Goal: Transaction & Acquisition: Purchase product/service

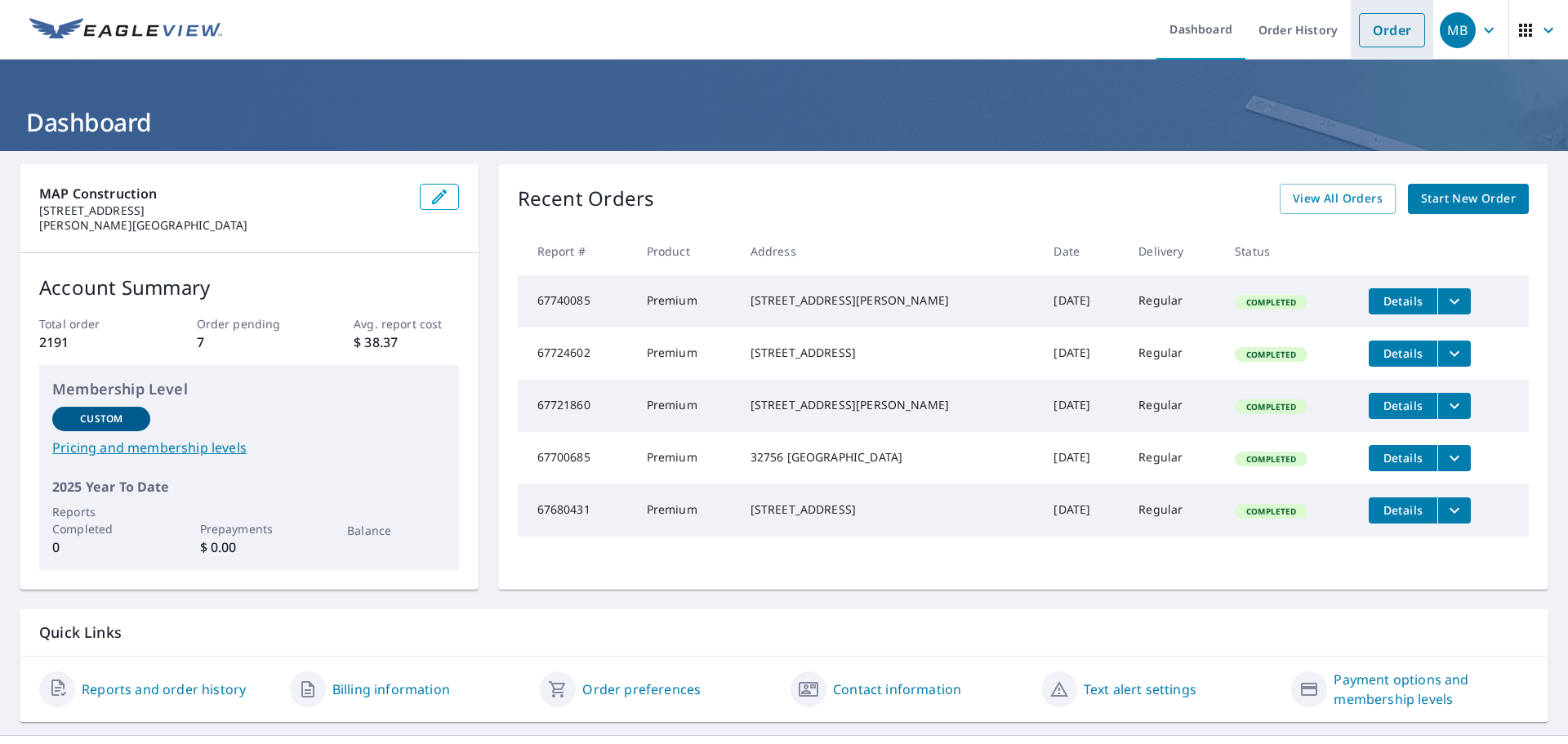
click at [1393, 18] on link "Order" at bounding box center [1391, 30] width 66 height 34
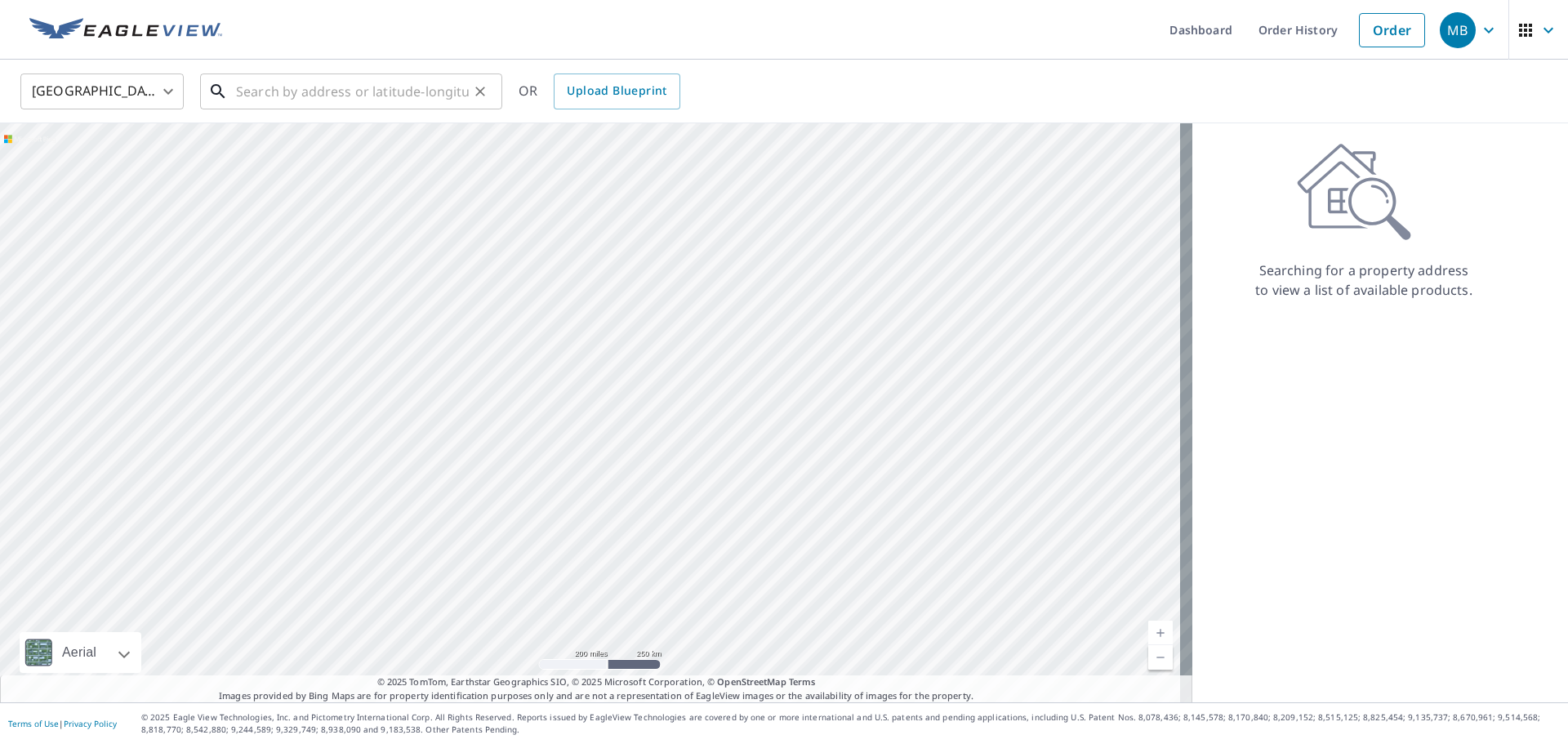
click at [310, 93] on input "text" at bounding box center [352, 91] width 233 height 46
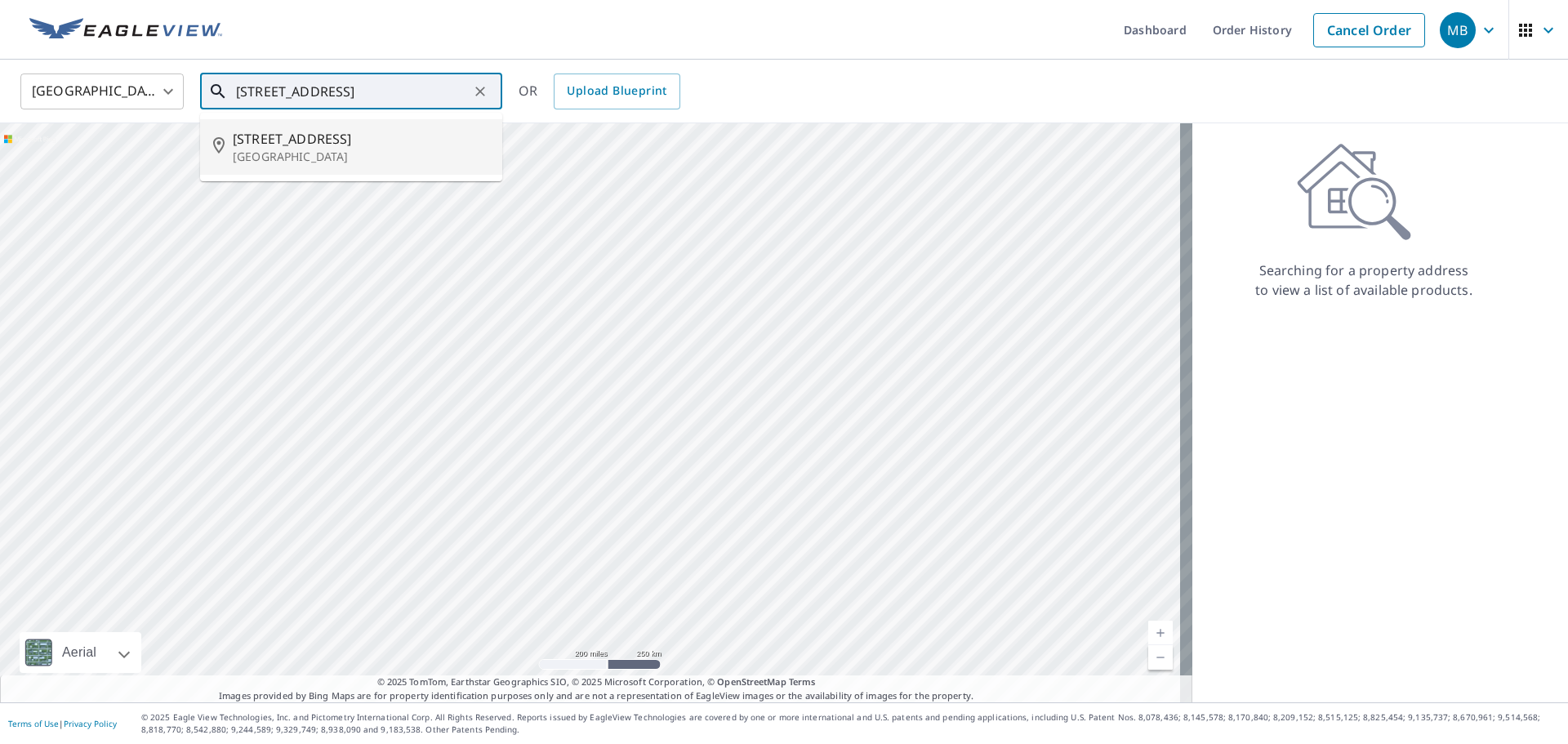
click at [393, 143] on span "[STREET_ADDRESS]" at bounding box center [360, 139] width 256 height 19
type input "[STREET_ADDRESS]"
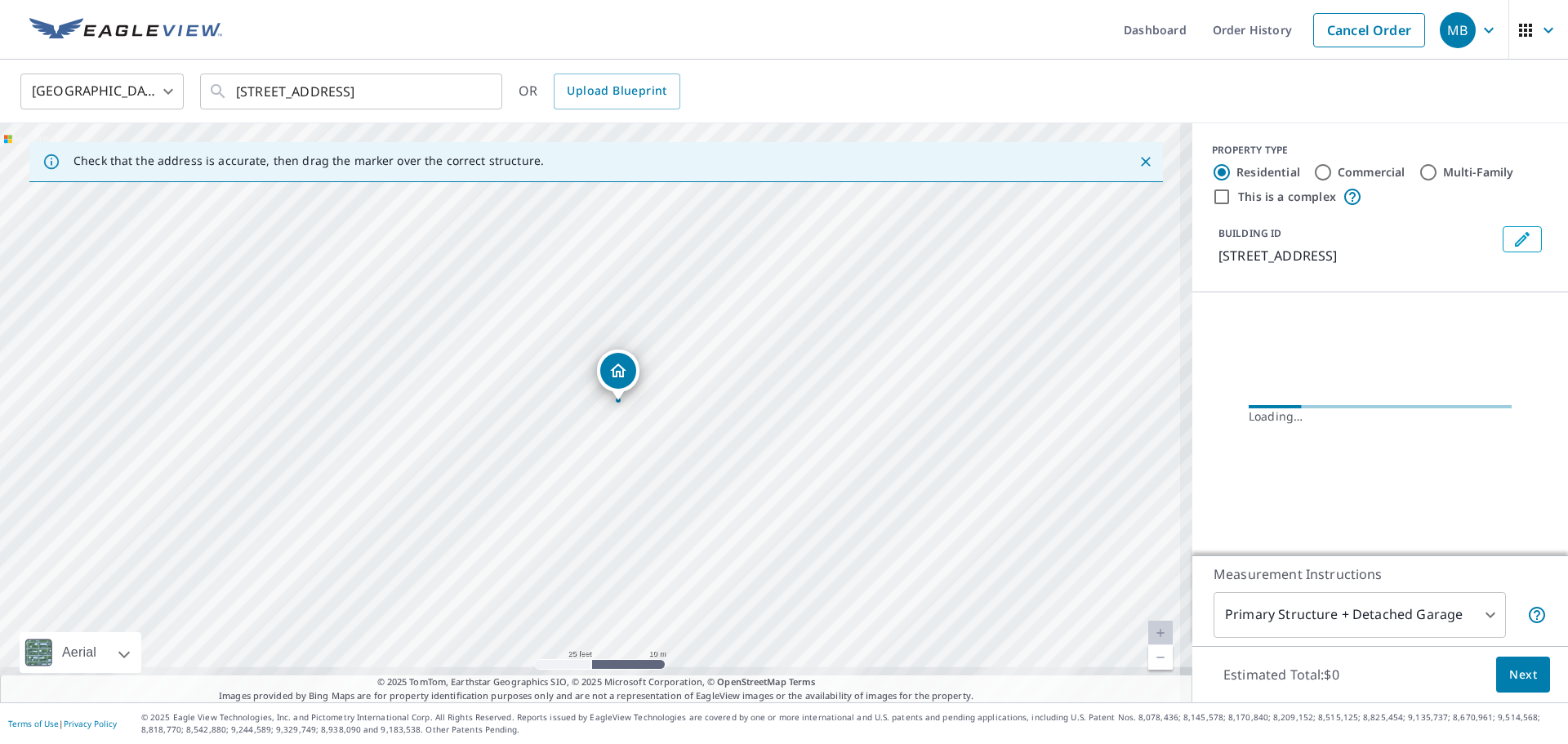
drag, startPoint x: 708, startPoint y: 475, endPoint x: 738, endPoint y: 215, distance: 261.7
click at [738, 215] on div "[STREET_ADDRESS]" at bounding box center [596, 413] width 1192 height 580
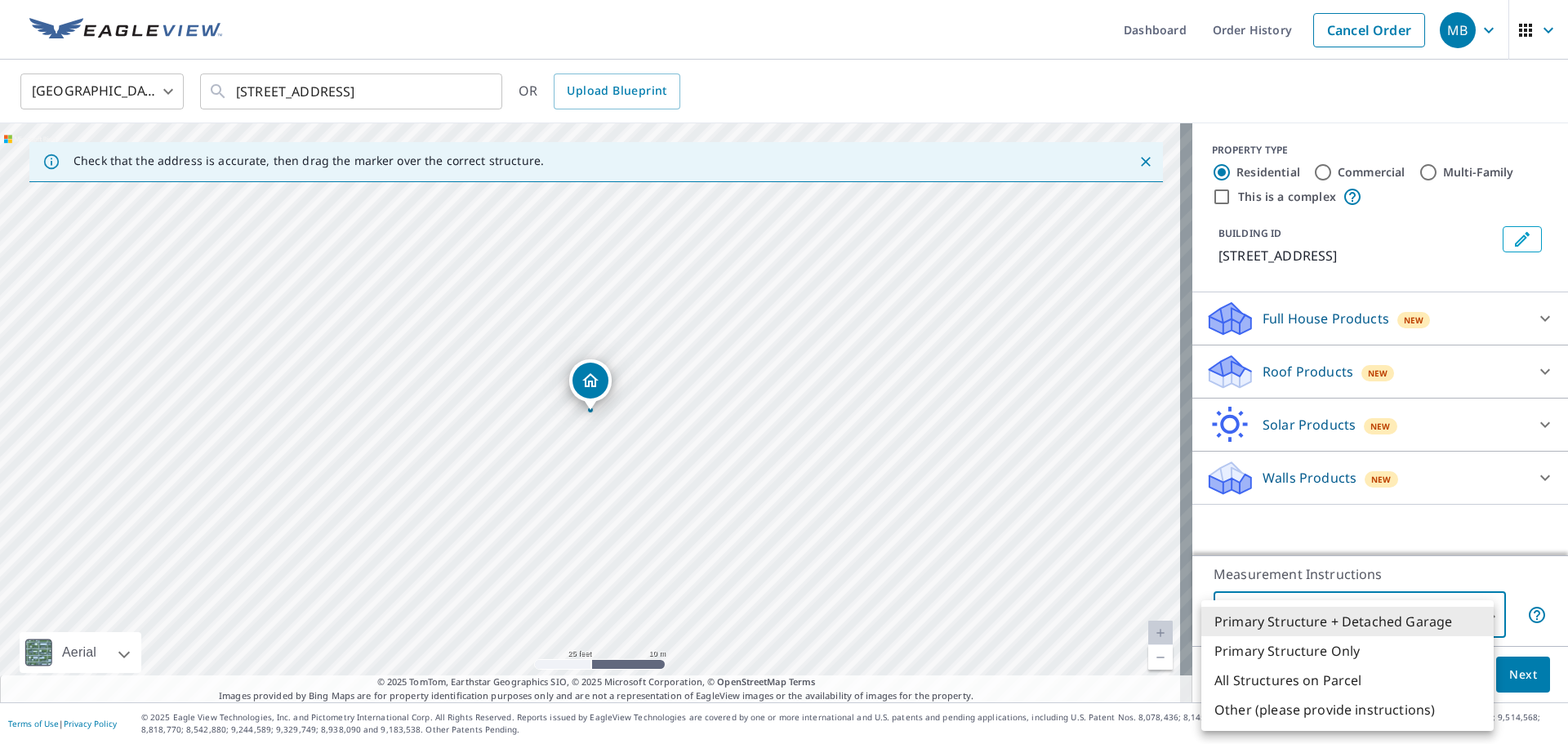
click at [1326, 610] on body "MB MB Dashboard Order History Cancel Order MB [GEOGRAPHIC_DATA] [GEOGRAPHIC_DAT…" at bounding box center [784, 372] width 1568 height 744
click at [1317, 648] on li "Primary Structure Only" at bounding box center [1347, 650] width 292 height 29
type input "2"
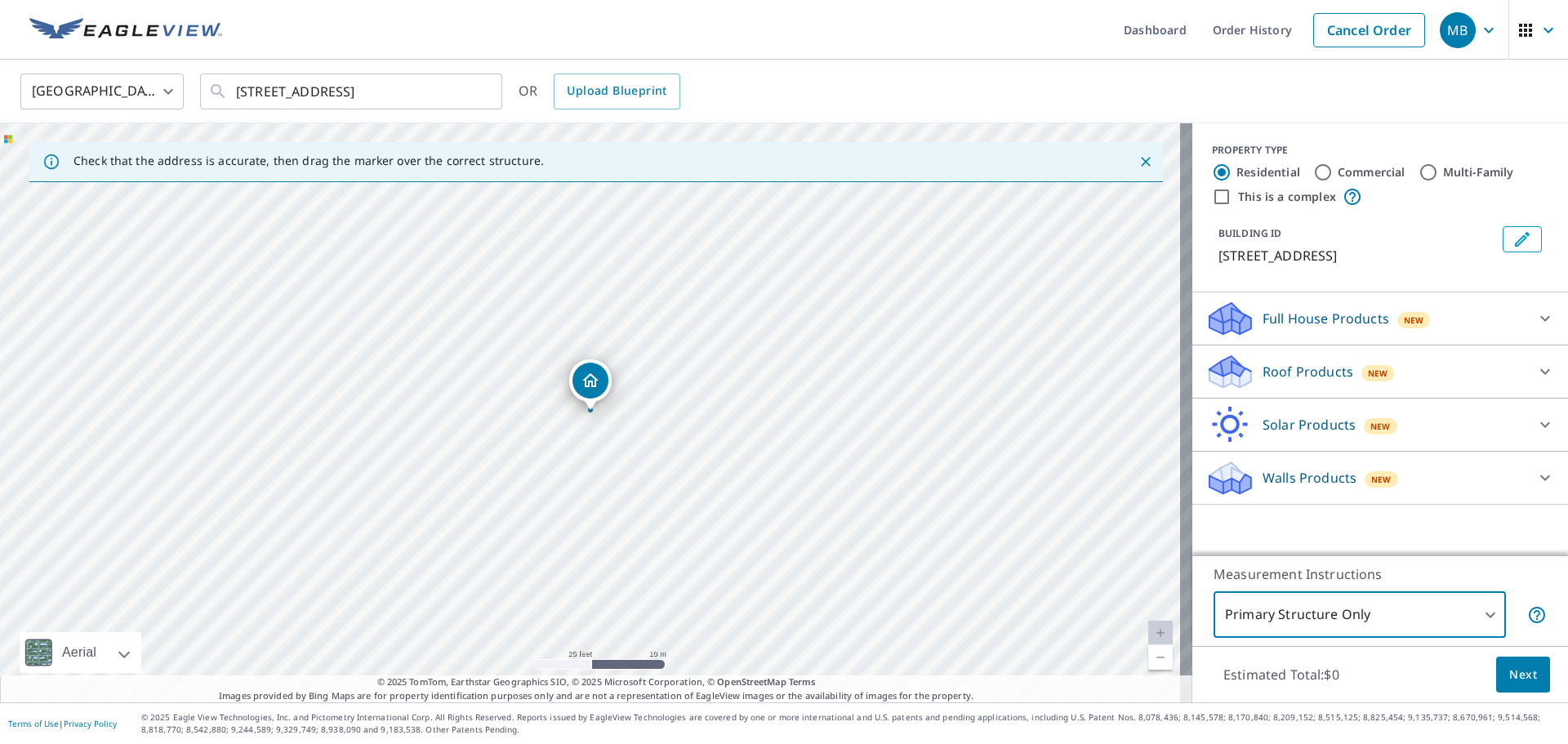
click at [1284, 364] on p "Roof Products" at bounding box center [1308, 371] width 91 height 19
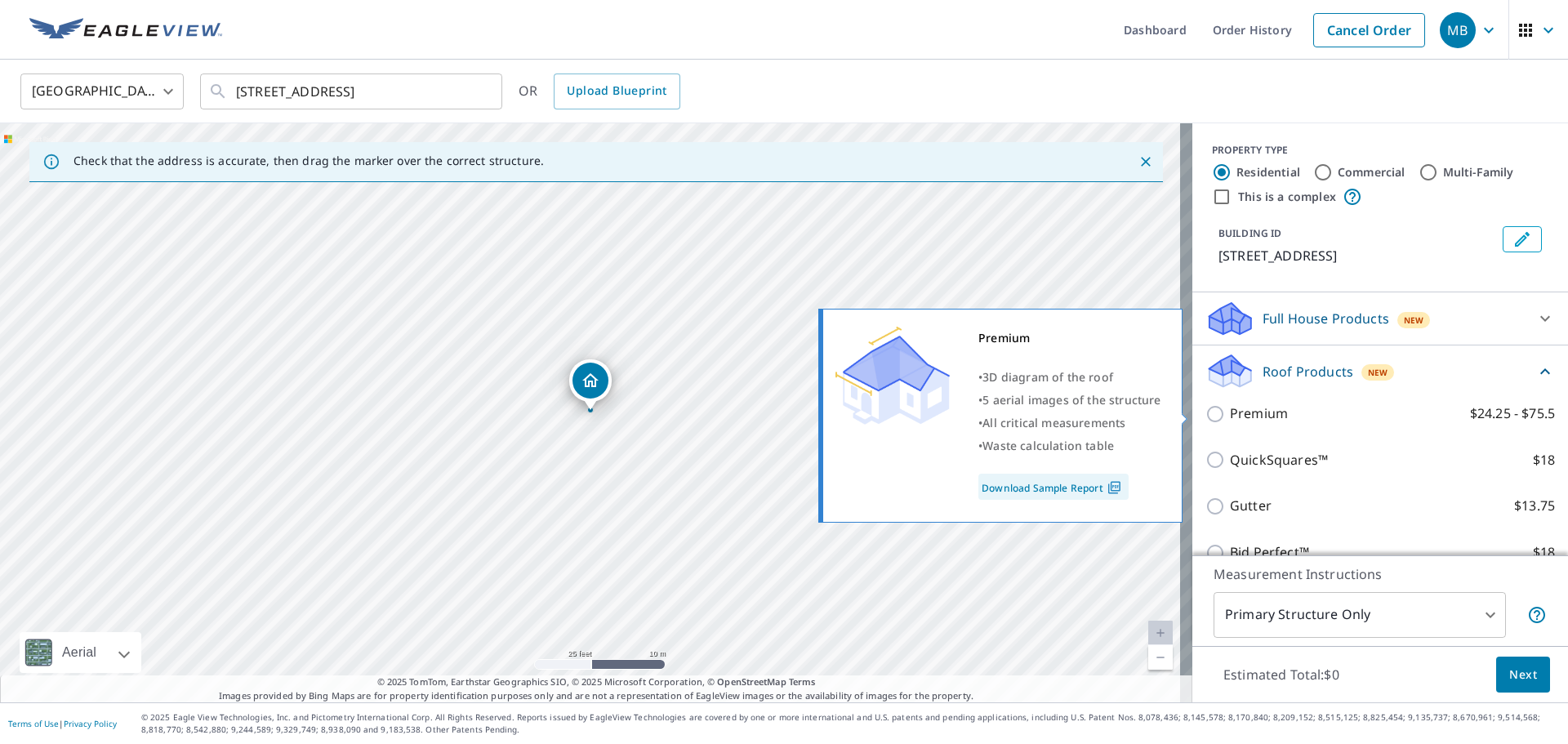
click at [1238, 418] on p "Premium" at bounding box center [1258, 413] width 58 height 20
click at [1230, 418] on input "Premium $24.25 - $75.5" at bounding box center [1217, 413] width 24 height 19
checkbox input "true"
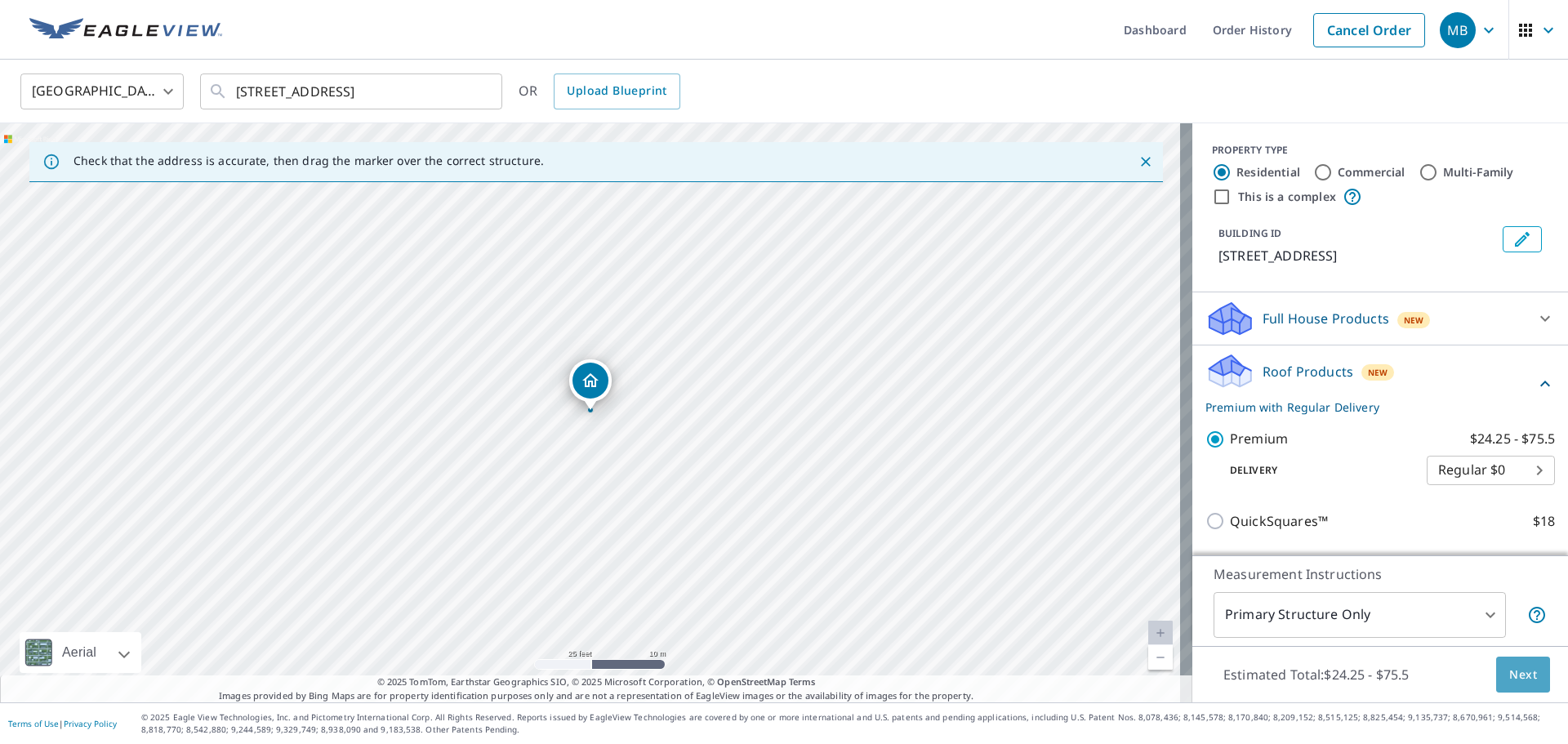
click at [1509, 670] on span "Next" at bounding box center [1522, 675] width 28 height 20
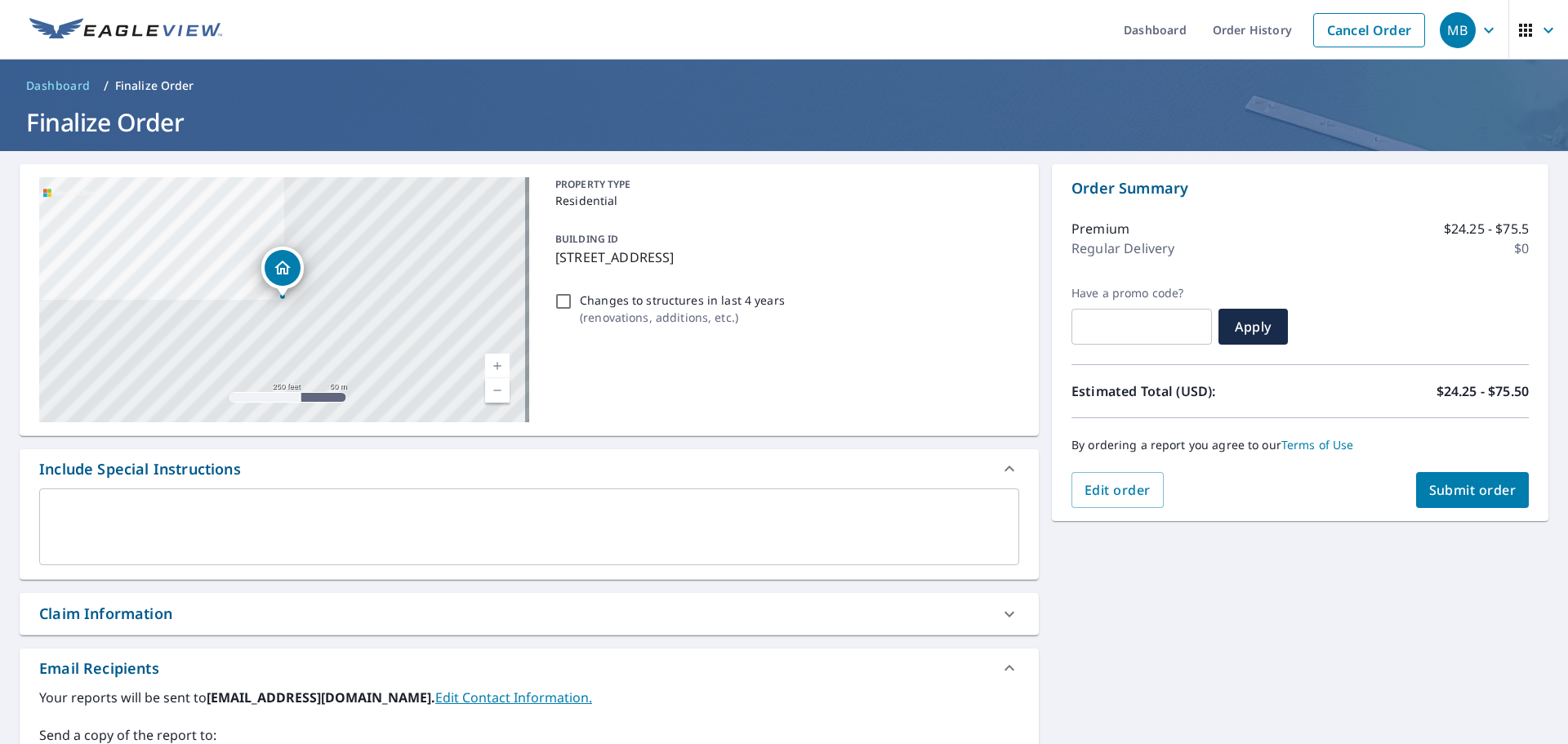
click at [1497, 495] on span "Submit order" at bounding box center [1472, 490] width 88 height 18
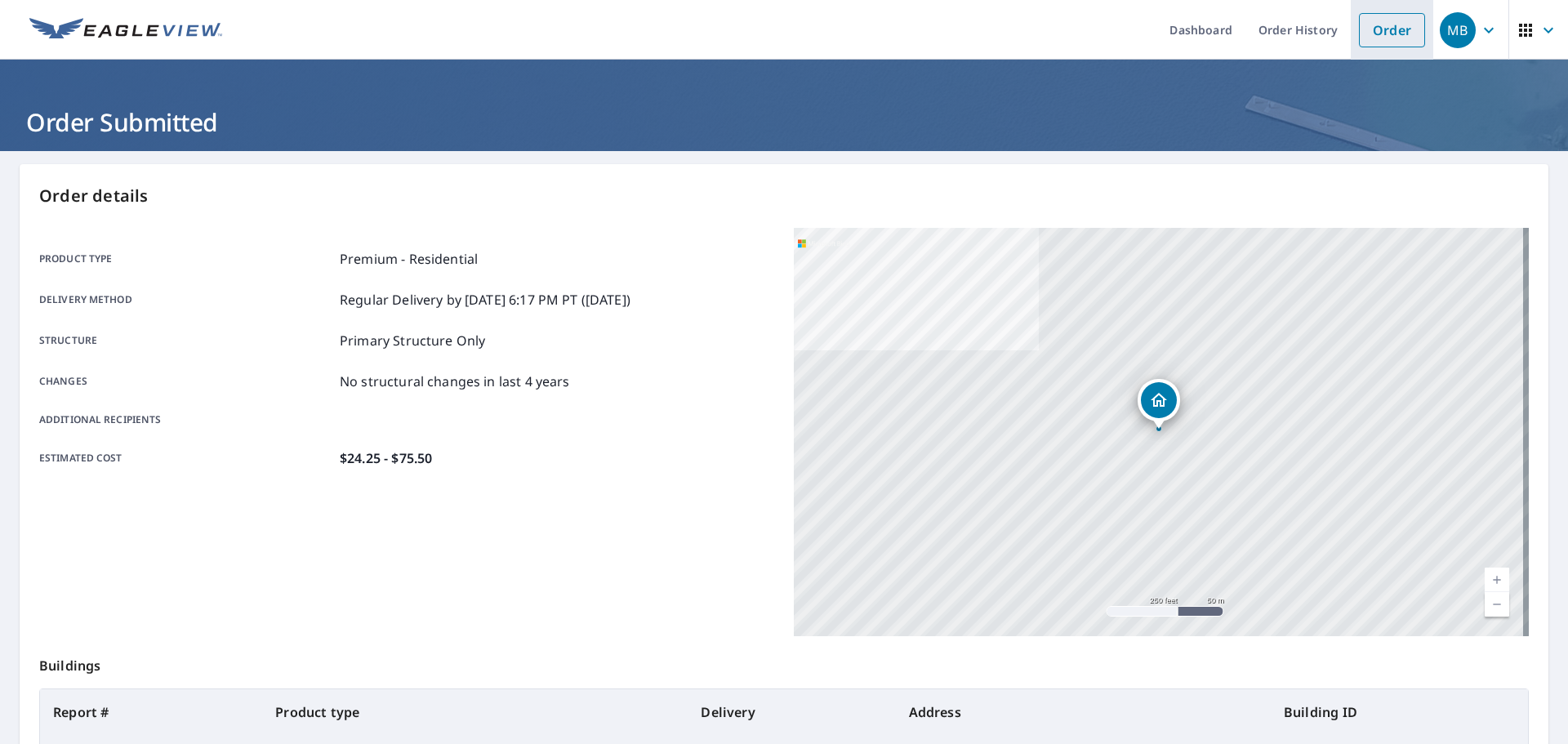
click at [1359, 41] on link "Order" at bounding box center [1391, 30] width 66 height 34
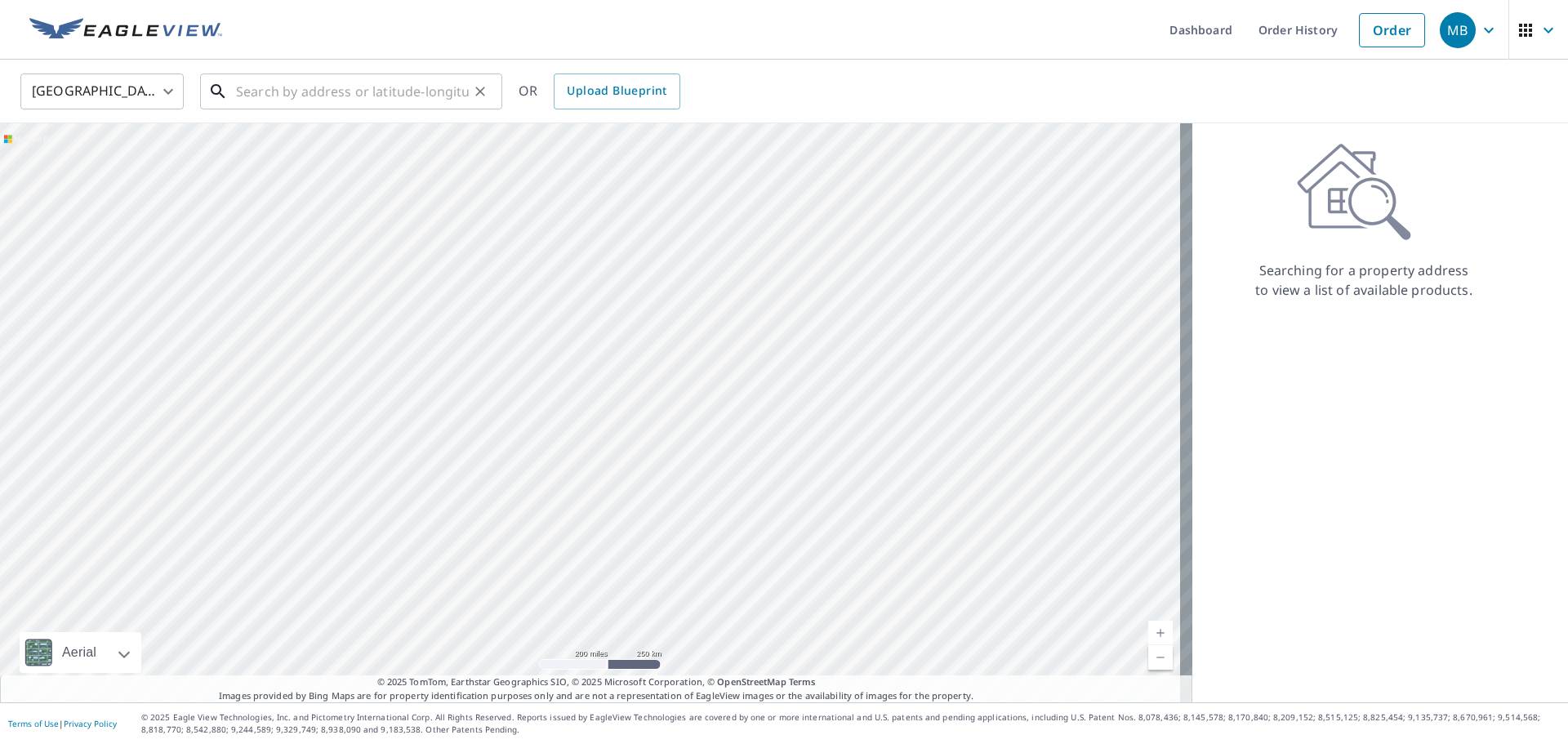
click at [315, 94] on input "text" at bounding box center [352, 91] width 233 height 46
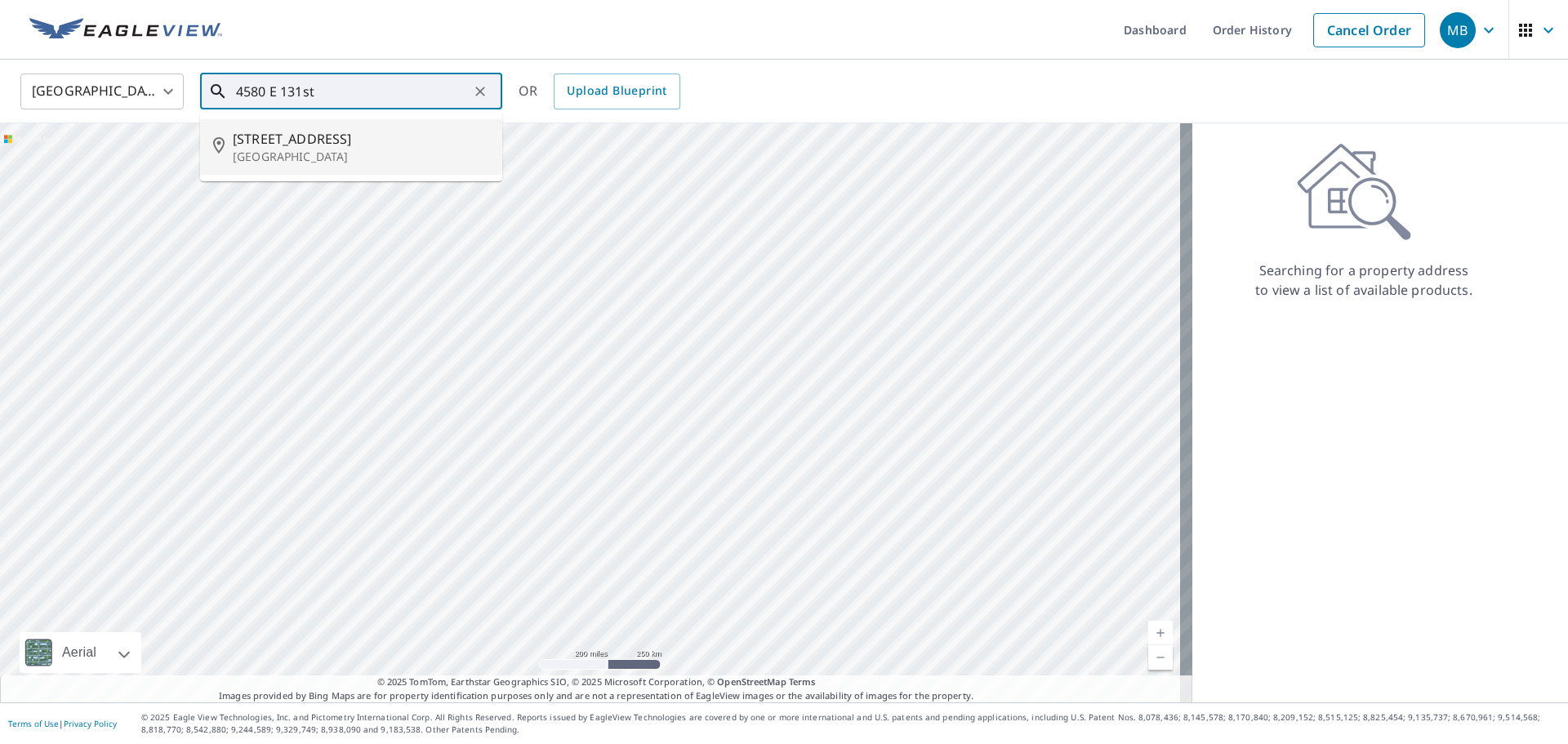
click at [309, 129] on span "[STREET_ADDRESS]" at bounding box center [360, 139] width 256 height 19
type input "[STREET_ADDRESS]"
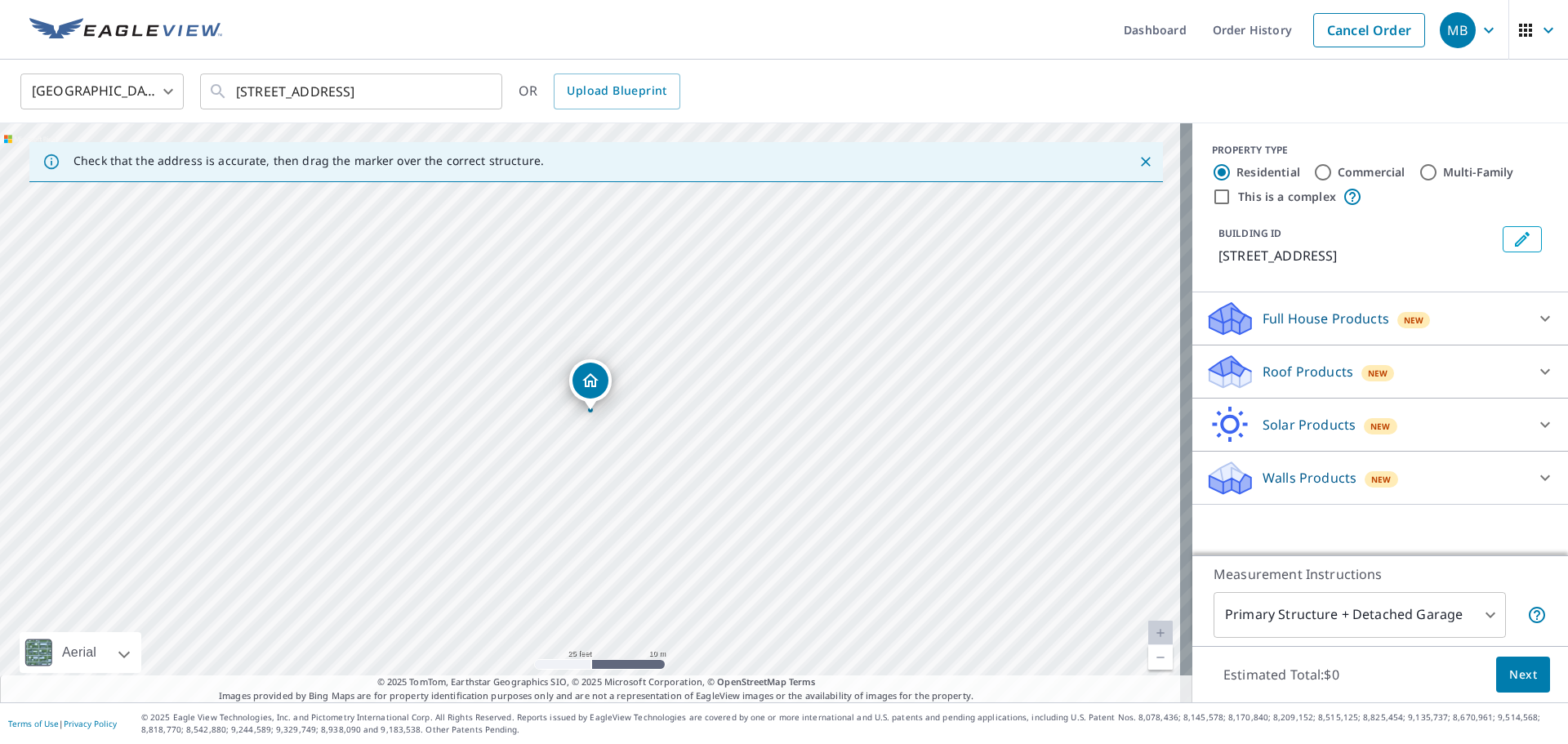
click at [1383, 382] on div "Roof Products New" at bounding box center [1365, 372] width 320 height 38
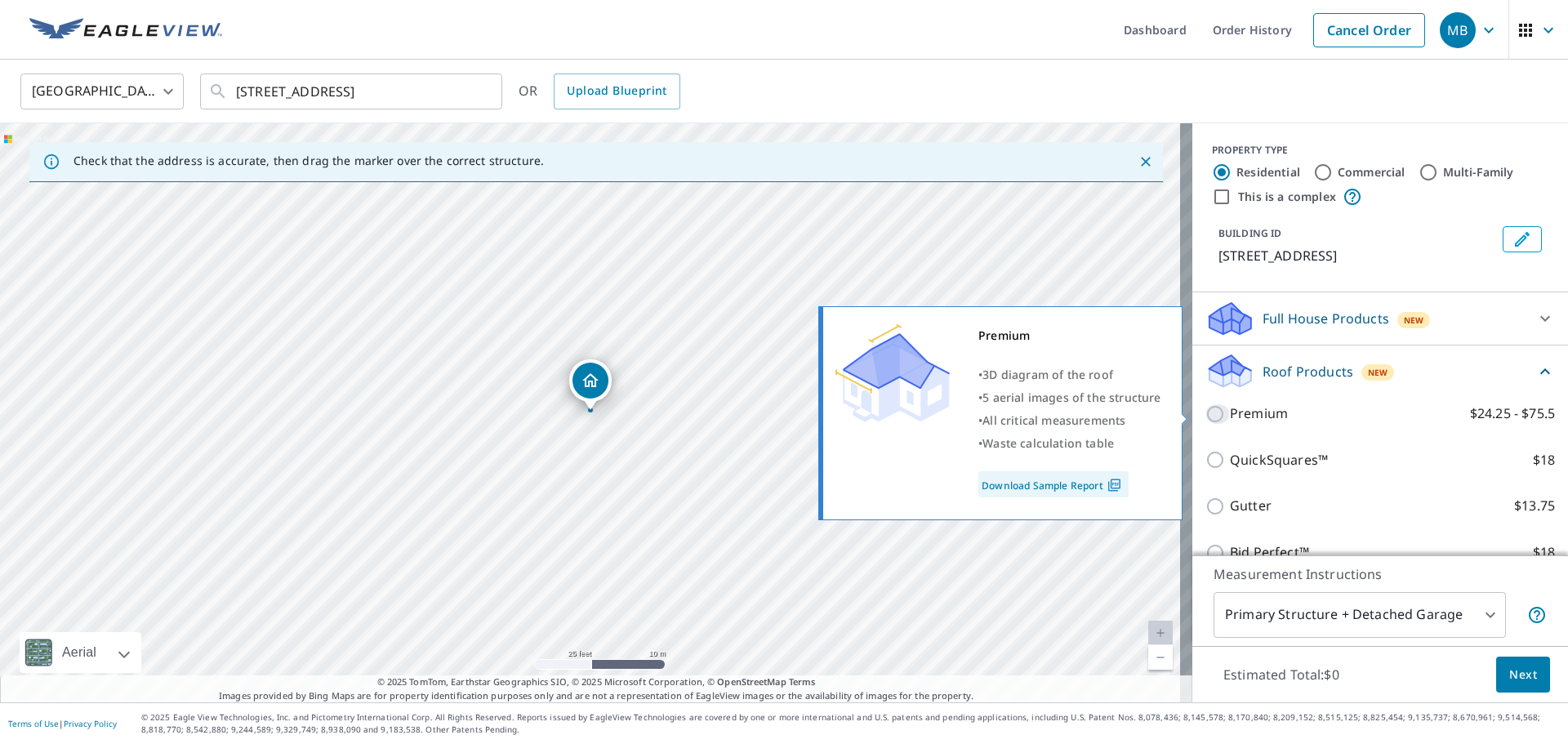
click at [1208, 415] on input "Premium $24.25 - $75.5" at bounding box center [1217, 413] width 24 height 19
checkbox input "true"
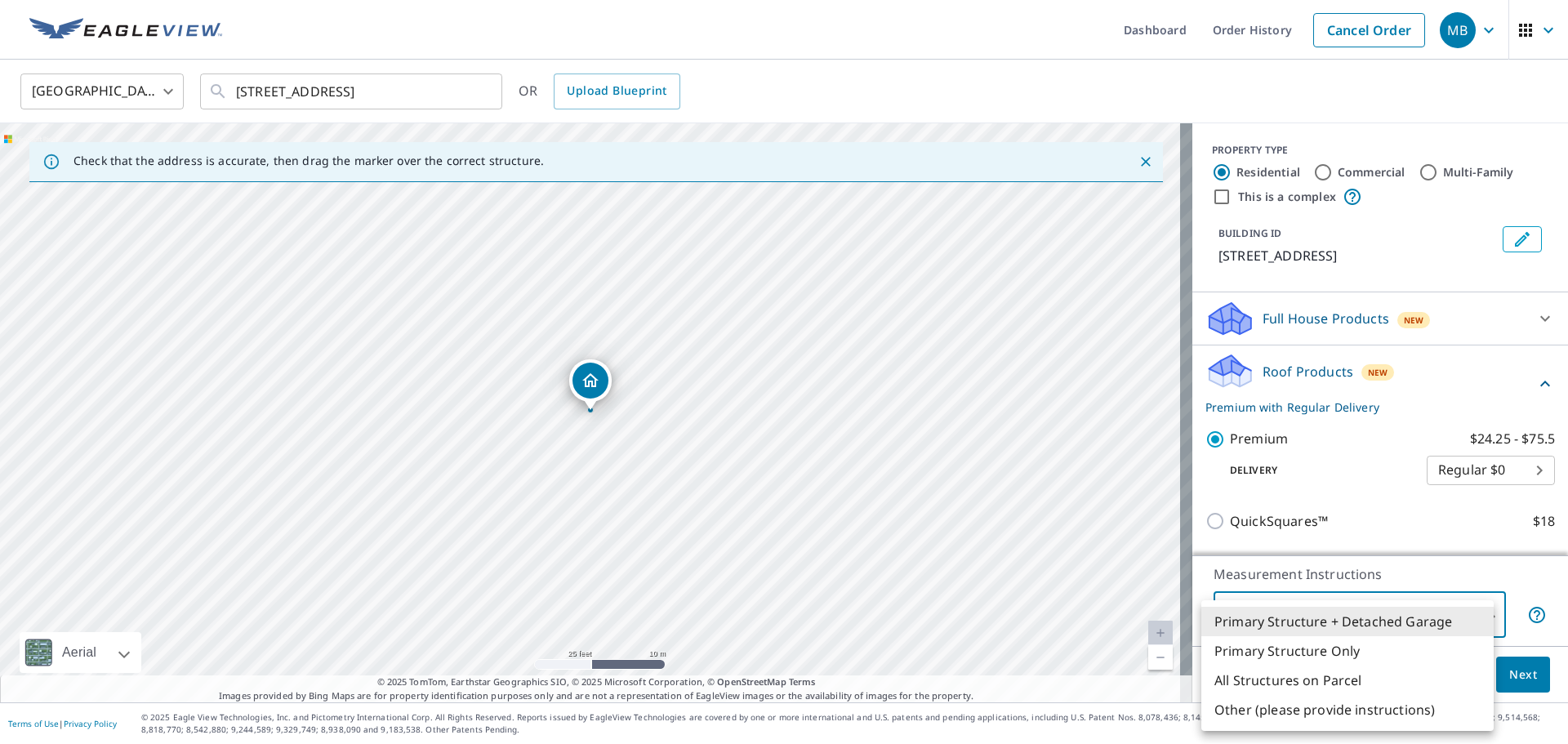
click at [1355, 624] on body "MB MB Dashboard Order History Cancel Order MB [GEOGRAPHIC_DATA] [GEOGRAPHIC_DAT…" at bounding box center [784, 372] width 1568 height 744
click at [1354, 647] on li "Primary Structure Only" at bounding box center [1347, 650] width 292 height 29
type input "2"
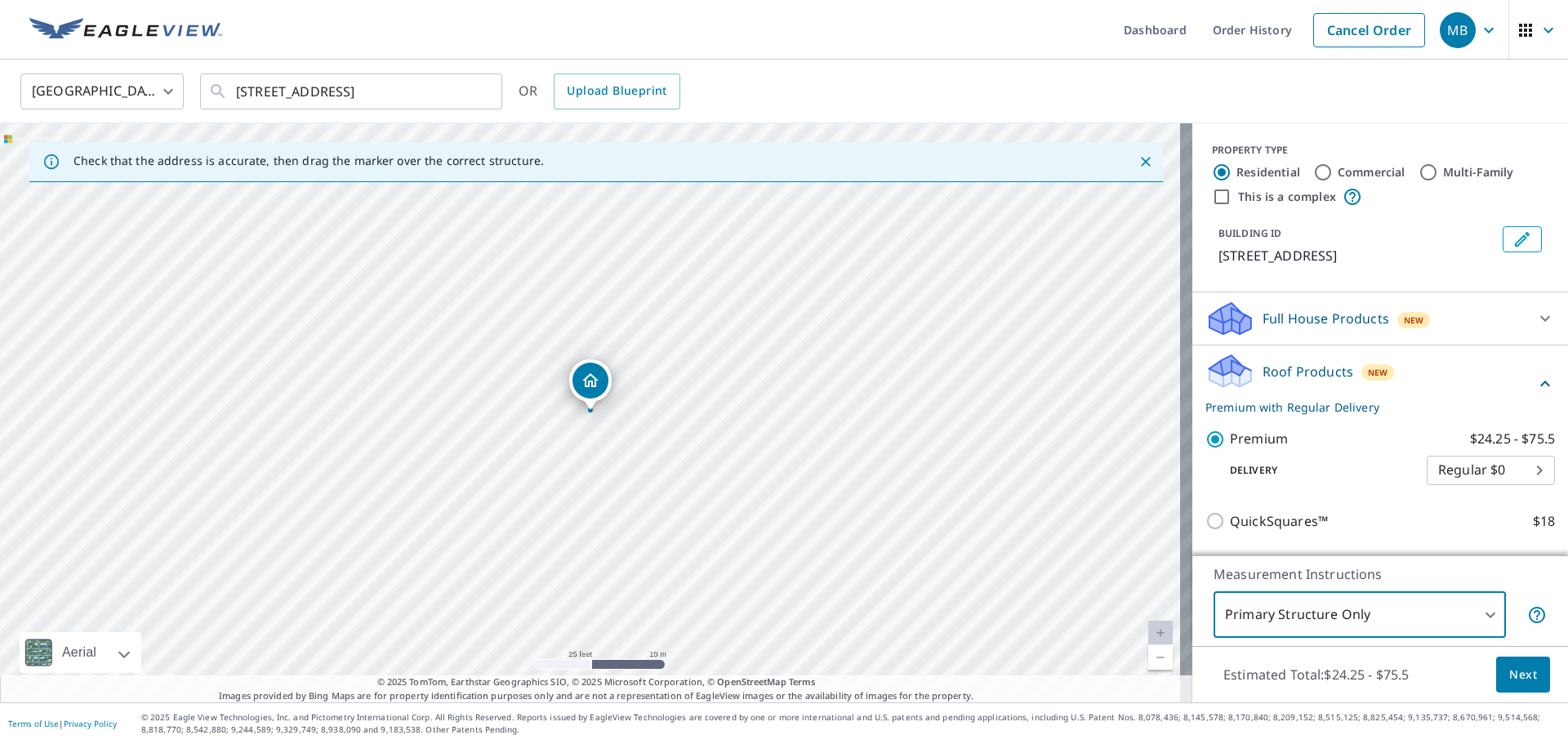
click at [1509, 683] on span "Next" at bounding box center [1522, 675] width 28 height 20
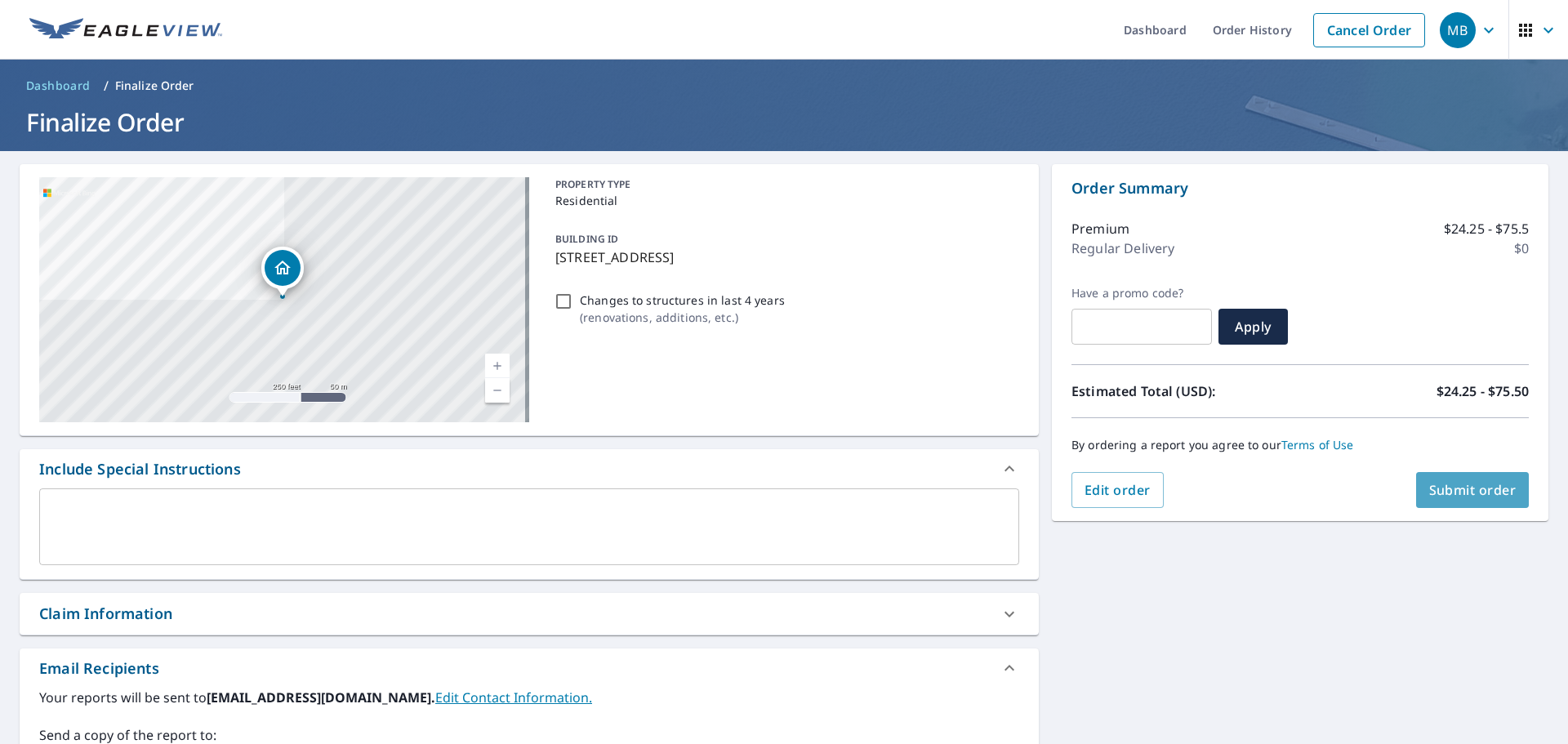
click at [1444, 480] on button "Submit order" at bounding box center [1473, 490] width 113 height 36
